Goal: Transaction & Acquisition: Book appointment/travel/reservation

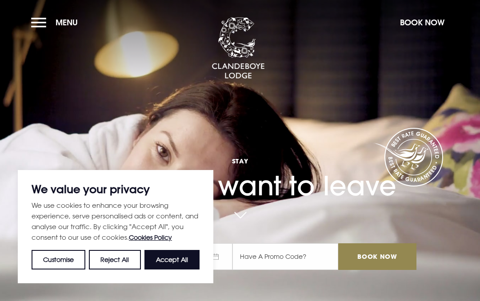
click at [174, 257] on button "Accept All" at bounding box center [171, 260] width 55 height 20
checkbox input "true"
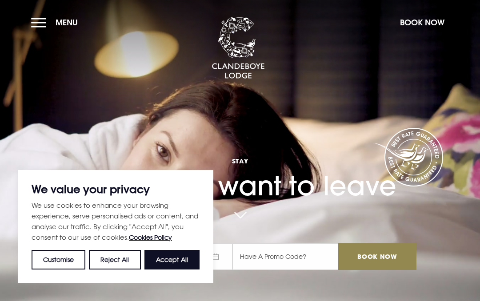
checkbox input "true"
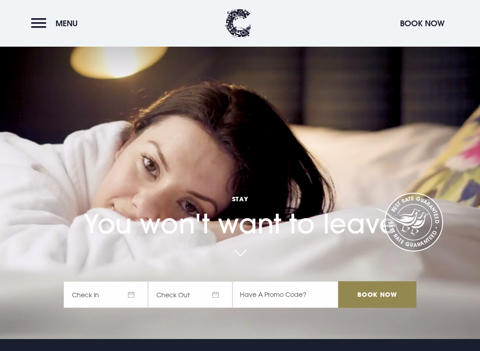
scroll to position [51, 0]
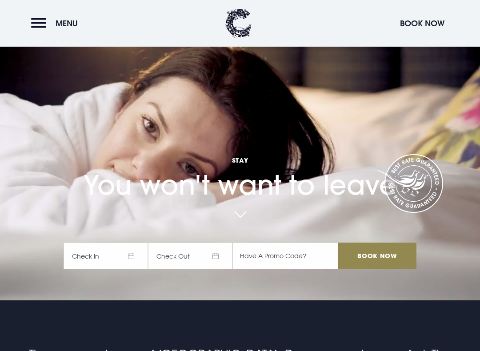
click at [132, 248] on span "Check In" at bounding box center [106, 256] width 84 height 27
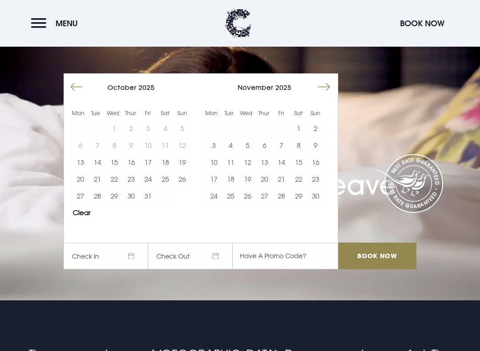
click at [99, 180] on button "21" at bounding box center [97, 179] width 17 height 17
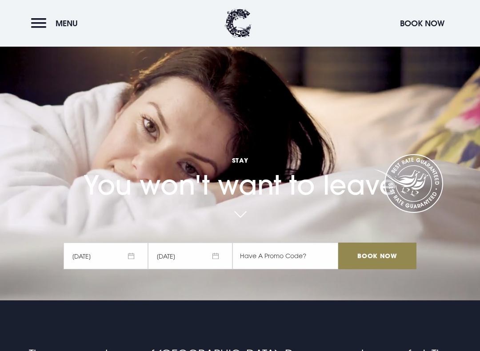
click at [379, 253] on input "Book Now" at bounding box center [377, 256] width 78 height 27
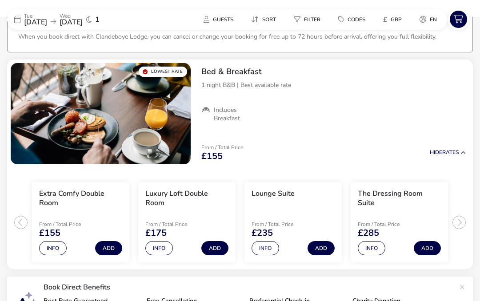
scroll to position [65, 0]
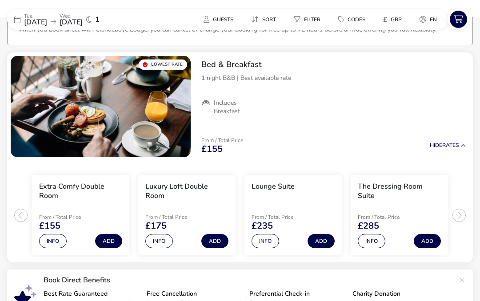
click at [460, 211] on ul "Extra Comfy Double Room From / Total Price £155 Info Add Luxury Loft Double Roo…" at bounding box center [240, 212] width 466 height 102
click at [459, 213] on ul "Extra Comfy Double Room From / Total Price £155 Info Add Luxury Loft Double Roo…" at bounding box center [240, 212] width 466 height 102
click at [22, 213] on ul "Extra Comfy Double Room From / Total Price £155 Info Add Luxury Loft Double Roo…" at bounding box center [240, 212] width 466 height 102
click at [457, 214] on ul "Extra Comfy Double Room From / Total Price £155 Info Add Luxury Loft Double Roo…" at bounding box center [240, 212] width 466 height 102
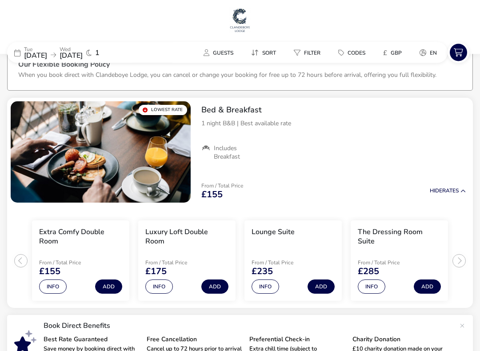
scroll to position [20, 0]
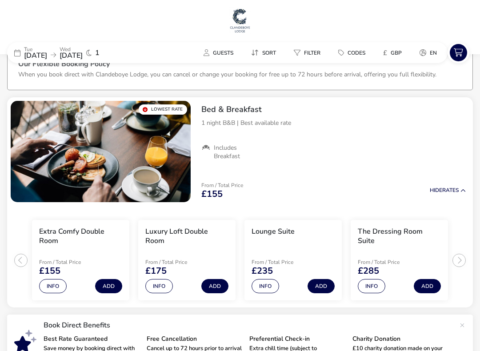
click at [216, 49] on span "Guests" at bounding box center [223, 52] width 20 height 7
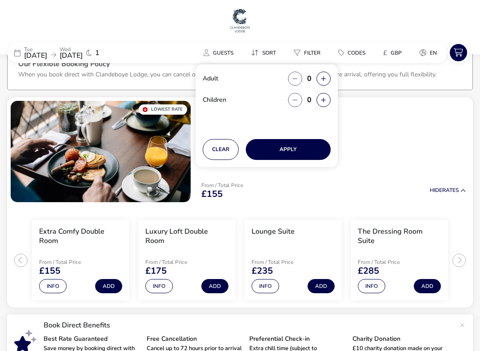
click at [326, 78] on icon "button" at bounding box center [323, 79] width 5 height 6
click at [323, 83] on button "button" at bounding box center [323, 79] width 14 height 14
type input "2"
click at [328, 99] on button "button" at bounding box center [323, 100] width 14 height 14
click at [328, 101] on button "button" at bounding box center [323, 100] width 14 height 14
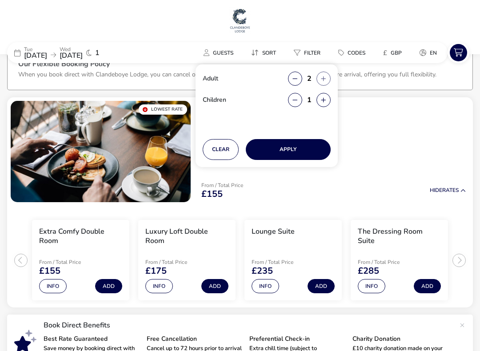
type input "2"
click at [315, 147] on button "Apply" at bounding box center [288, 149] width 85 height 21
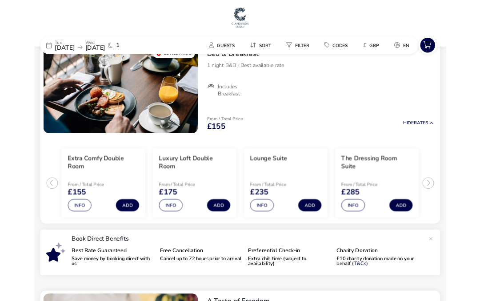
scroll to position [0, 0]
